Goal: Information Seeking & Learning: Learn about a topic

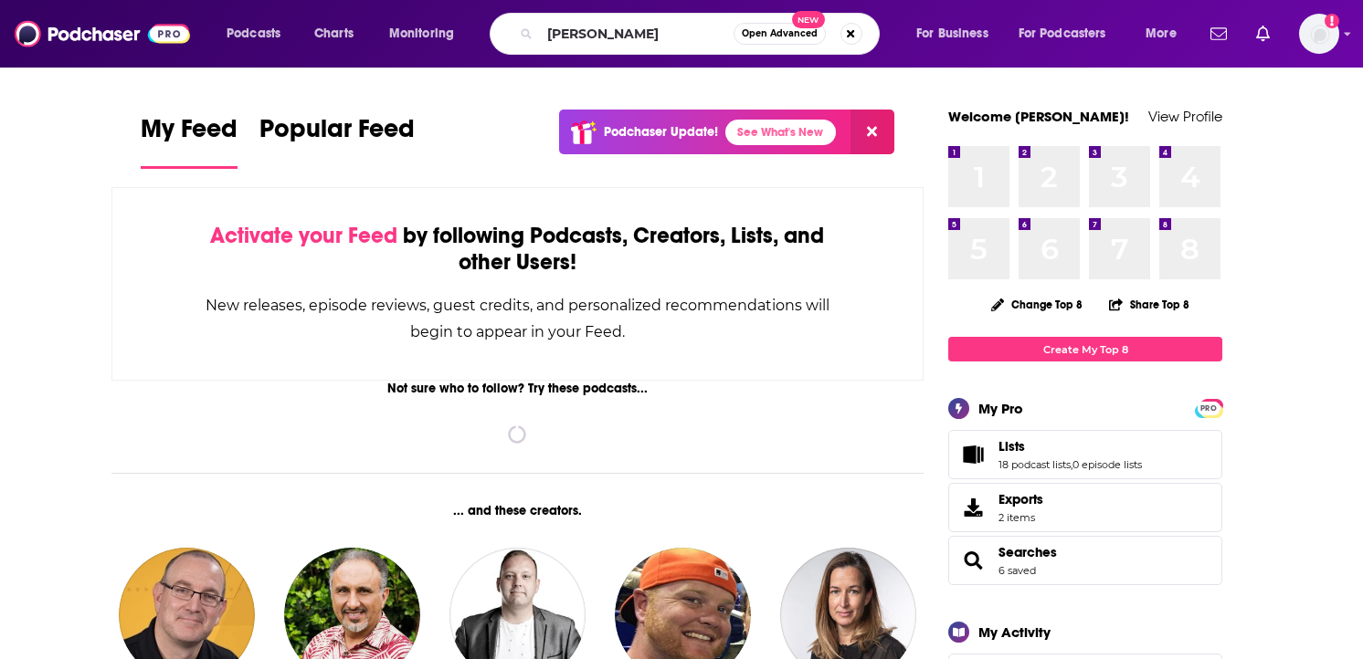
type input "[PERSON_NAME]"
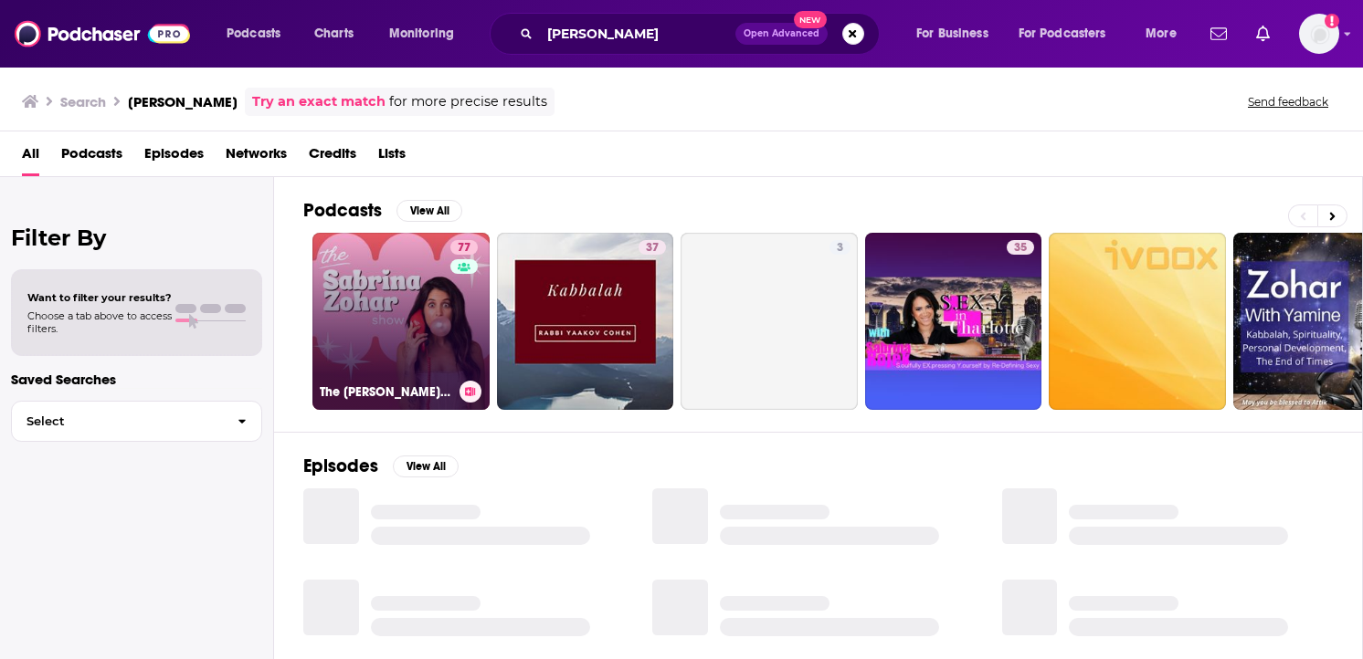
click at [450, 280] on div "77" at bounding box center [466, 310] width 32 height 141
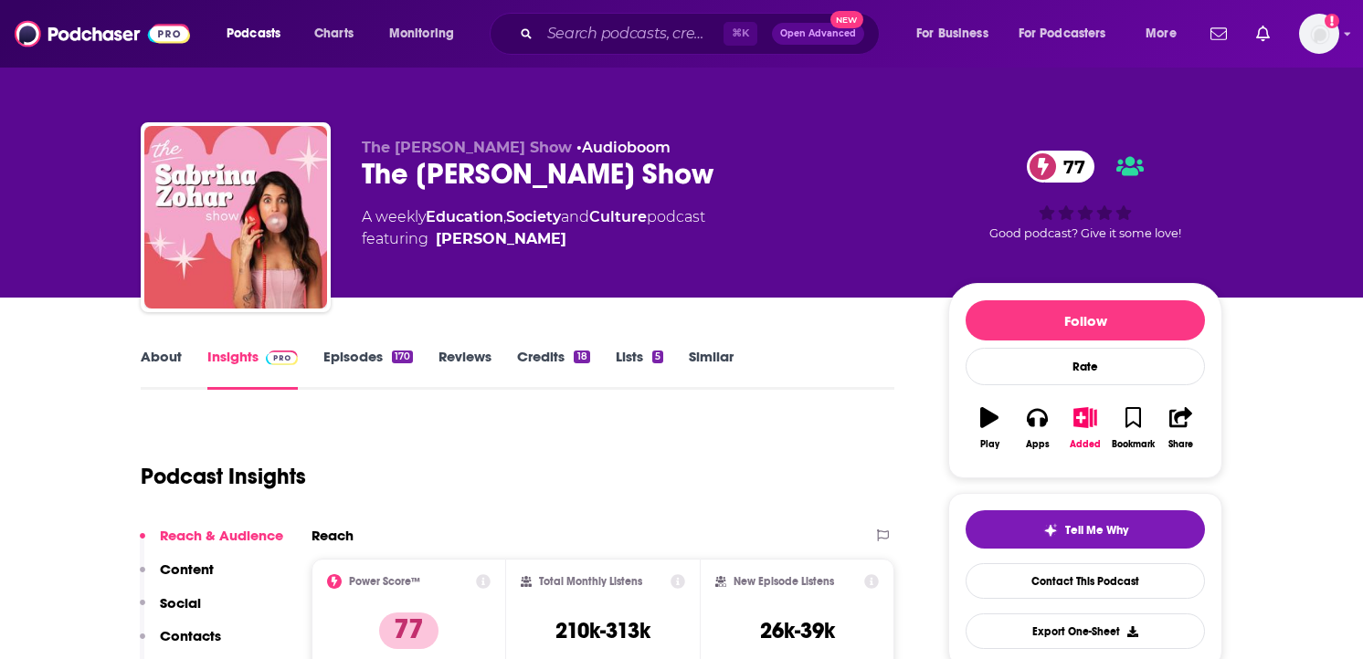
click at [362, 366] on link "Episodes 170" at bounding box center [368, 369] width 90 height 42
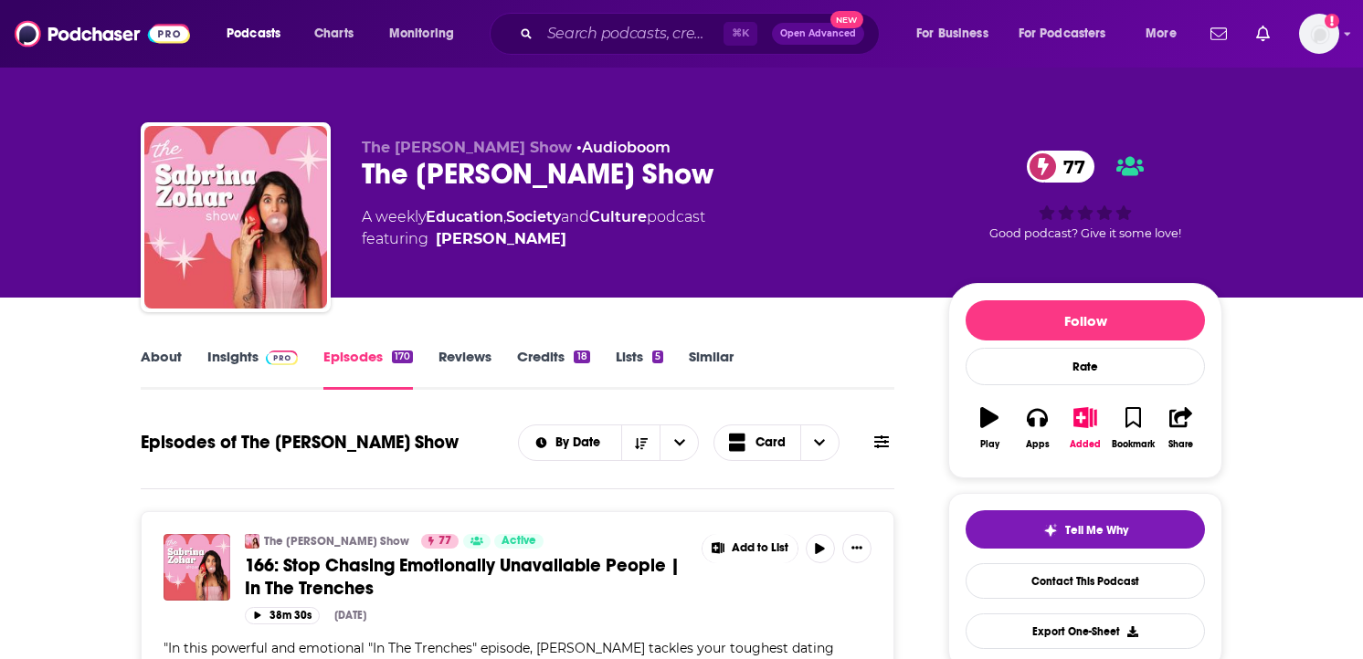
click at [283, 380] on link "Insights" at bounding box center [252, 369] width 90 height 42
